Goal: Transaction & Acquisition: Obtain resource

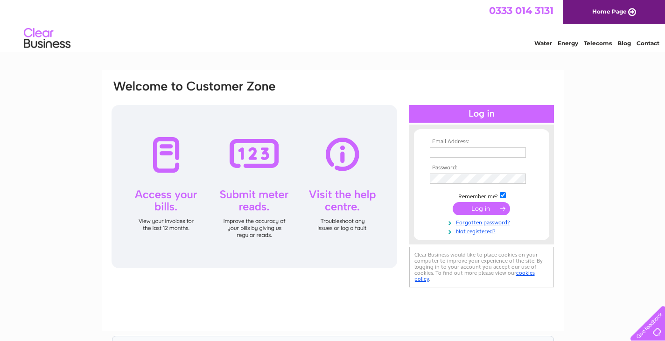
type input "liz.thompson@equans.com"
click at [480, 210] on input "submit" at bounding box center [481, 208] width 57 height 13
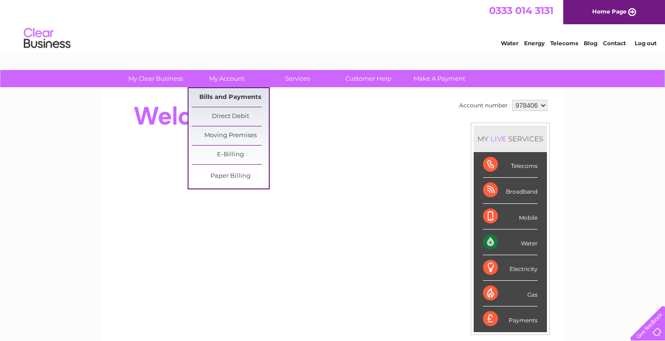
click at [231, 94] on link "Bills and Payments" at bounding box center [230, 97] width 77 height 19
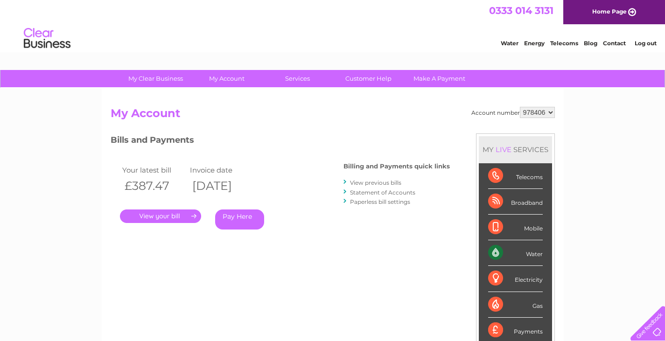
click at [399, 185] on link "View previous bills" at bounding box center [375, 182] width 51 height 7
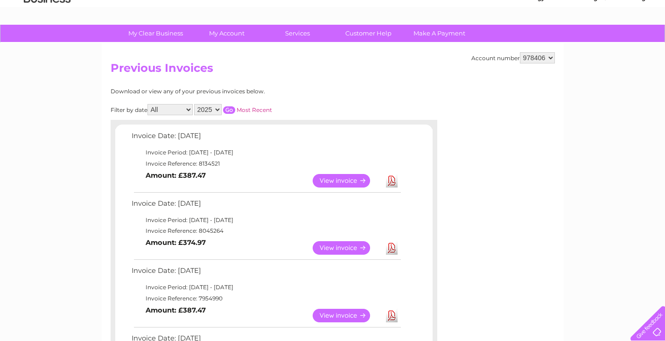
scroll to position [47, 0]
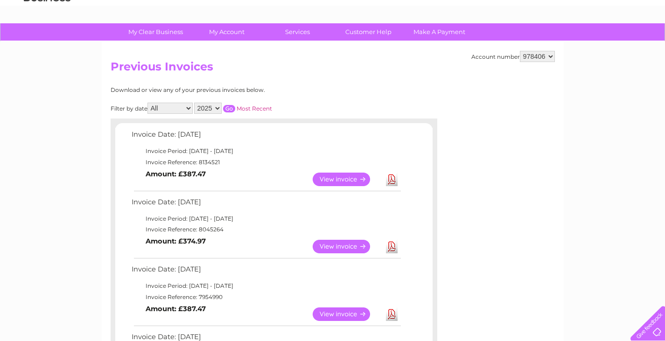
click at [335, 249] on link "View" at bounding box center [347, 247] width 69 height 14
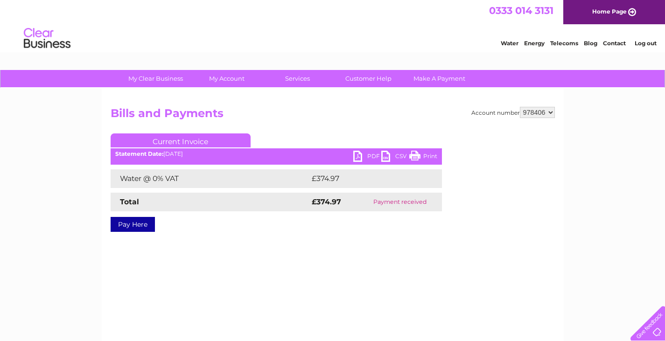
click at [363, 155] on link "PDF" at bounding box center [368, 158] width 28 height 14
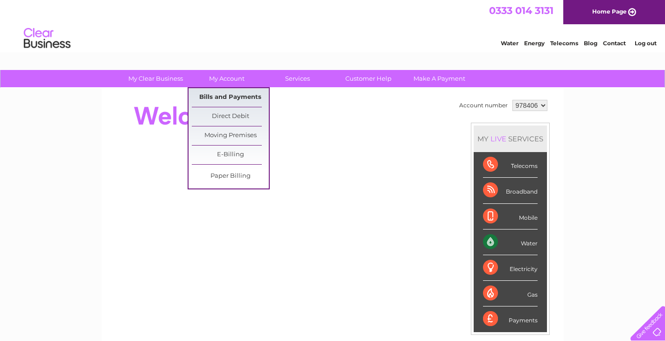
click at [238, 93] on link "Bills and Payments" at bounding box center [230, 97] width 77 height 19
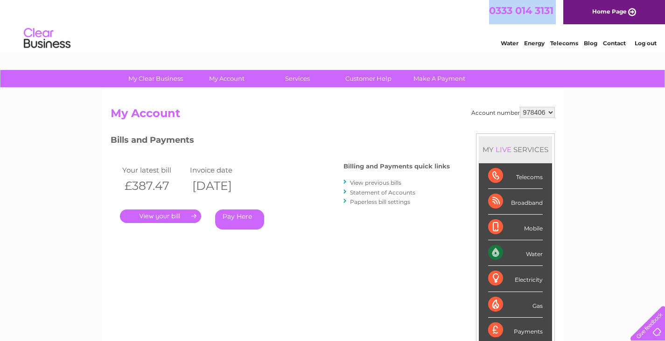
drag, startPoint x: 557, startPoint y: 9, endPoint x: 490, endPoint y: 11, distance: 66.8
click at [490, 12] on div "0333 014 3131 Home Page" at bounding box center [332, 12] width 665 height 24
copy div "0333 014 3131"
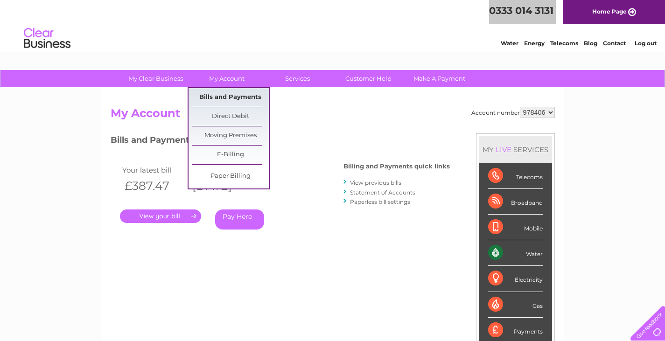
click at [248, 92] on link "Bills and Payments" at bounding box center [230, 97] width 77 height 19
click at [248, 93] on link "Bills and Payments" at bounding box center [230, 97] width 77 height 19
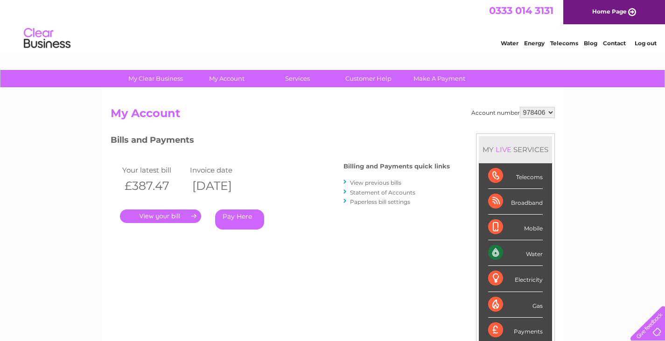
click at [195, 216] on link "." at bounding box center [160, 217] width 81 height 14
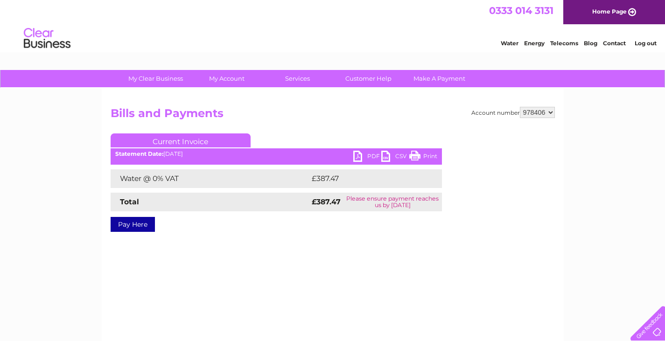
click at [365, 159] on link "PDF" at bounding box center [368, 158] width 28 height 14
